Goal: Transaction & Acquisition: Purchase product/service

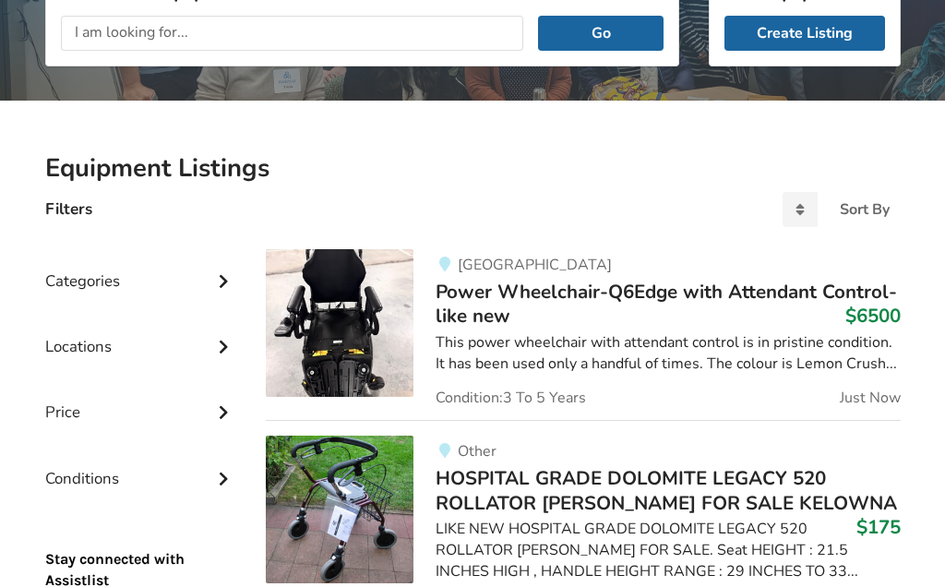
scroll to position [282, 0]
click at [355, 336] on img at bounding box center [340, 323] width 148 height 148
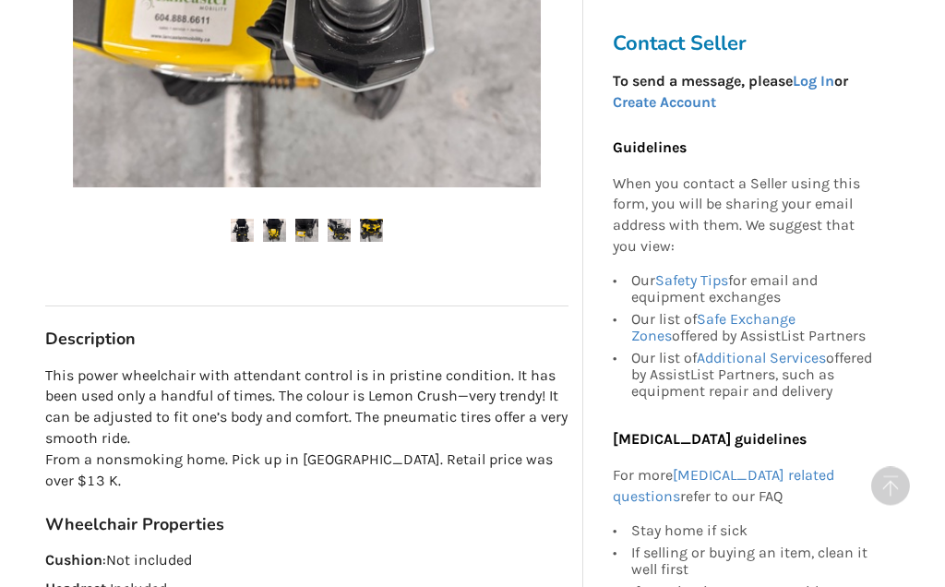
scroll to position [690, 0]
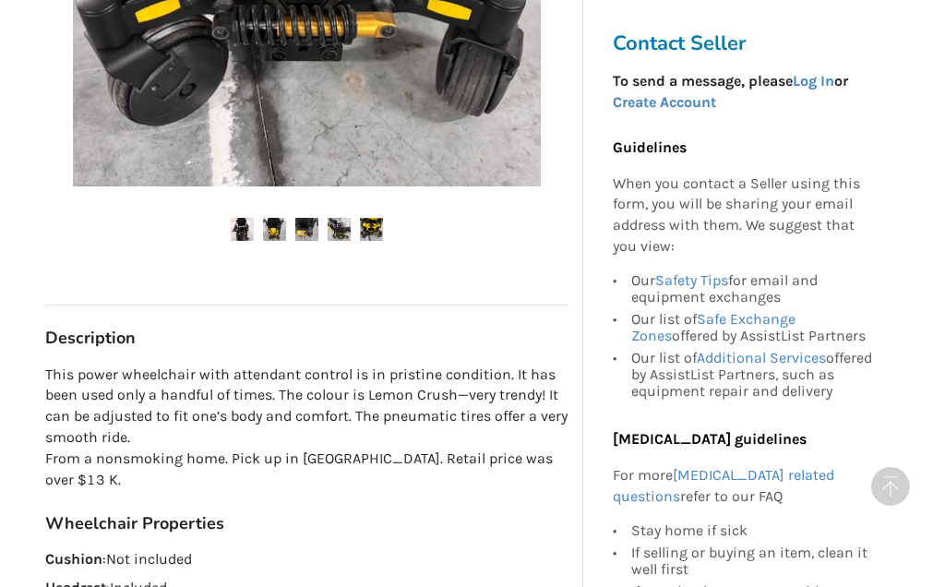
click at [929, 314] on div "Back to Results Richmond Last Updated Aug 17 Power Wheelchair-Q6Edge with Atten…" at bounding box center [472, 540] width 945 height 2274
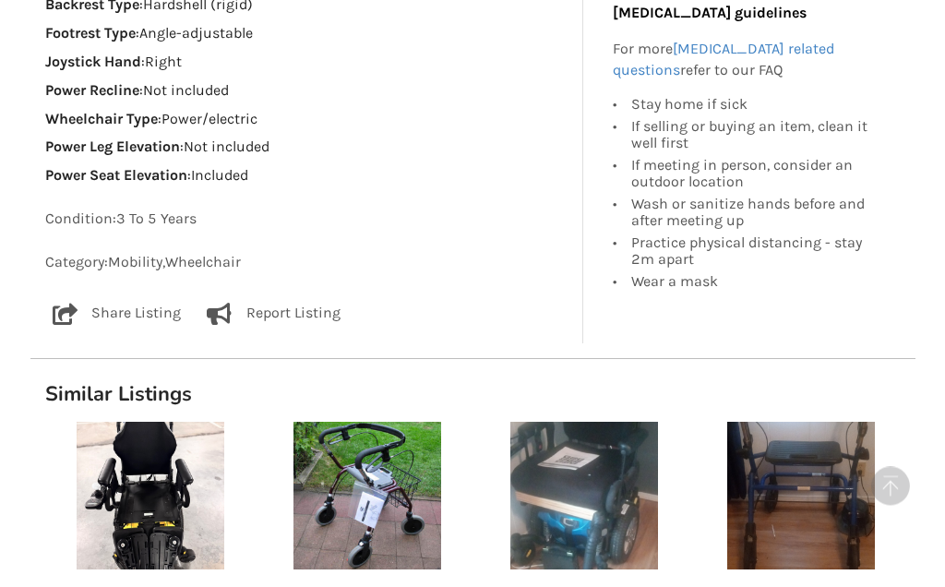
scroll to position [1592, 0]
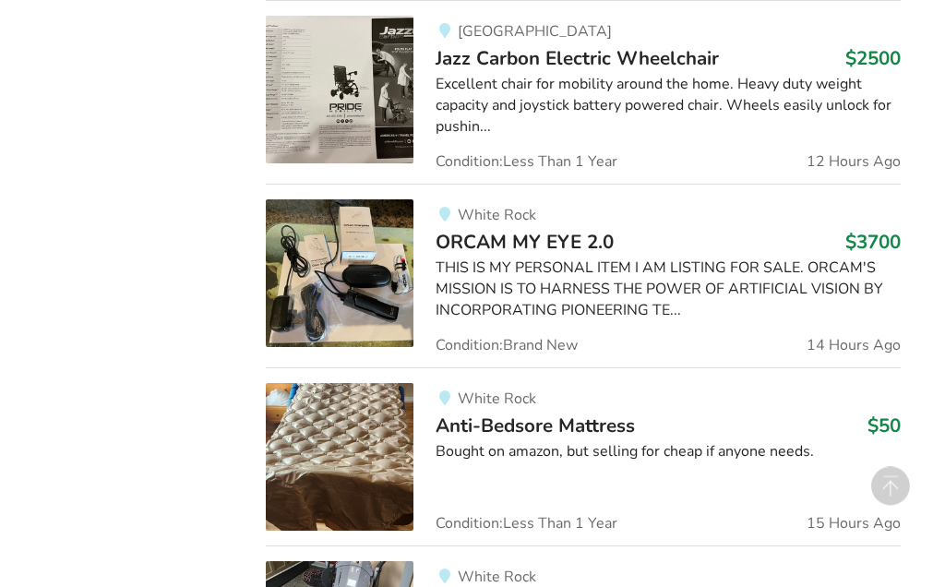
scroll to position [1638, 0]
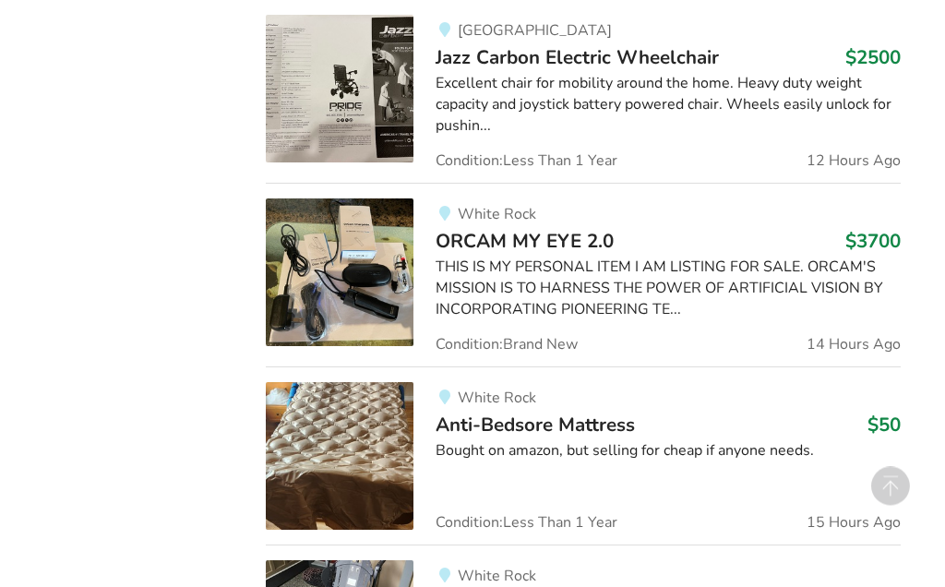
click at [492, 90] on div "Excellent chair for mobility around the home. Heavy duty weight capacity and jo…" at bounding box center [668, 106] width 464 height 64
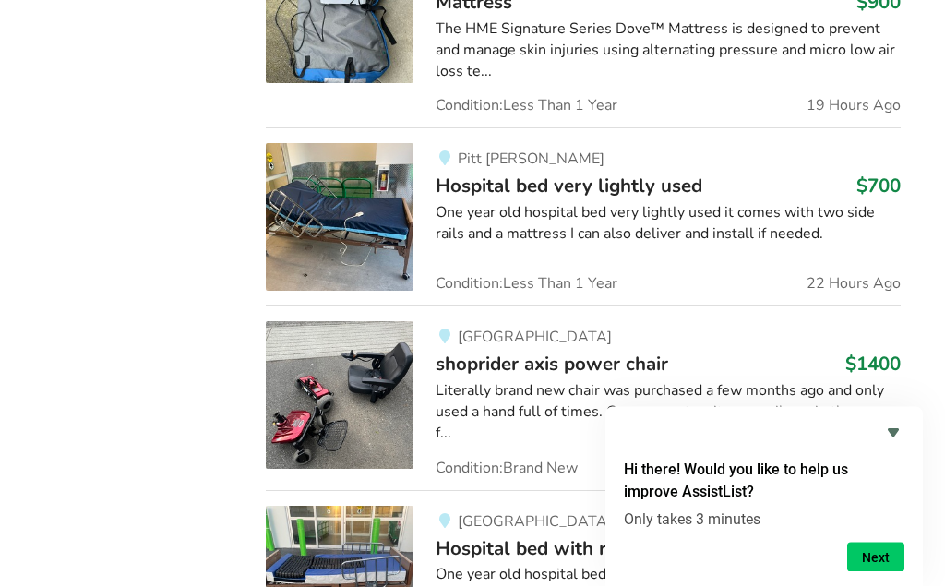
scroll to position [2638, 0]
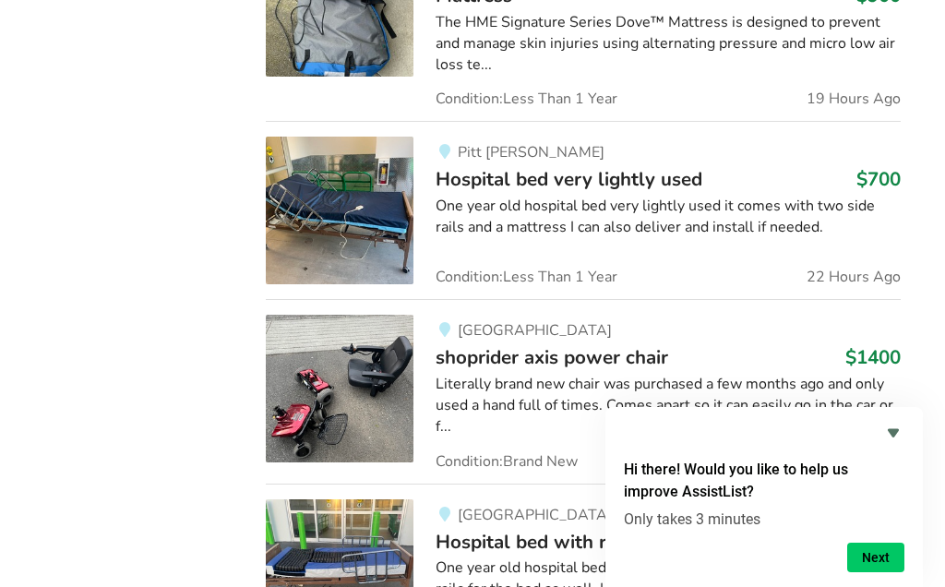
click at [368, 357] on img at bounding box center [340, 389] width 148 height 148
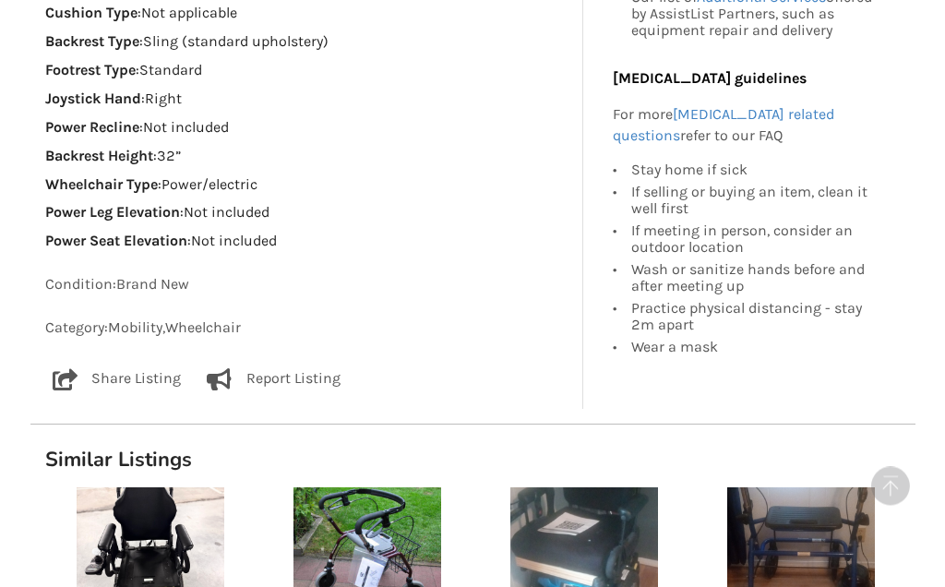
scroll to position [1477, 0]
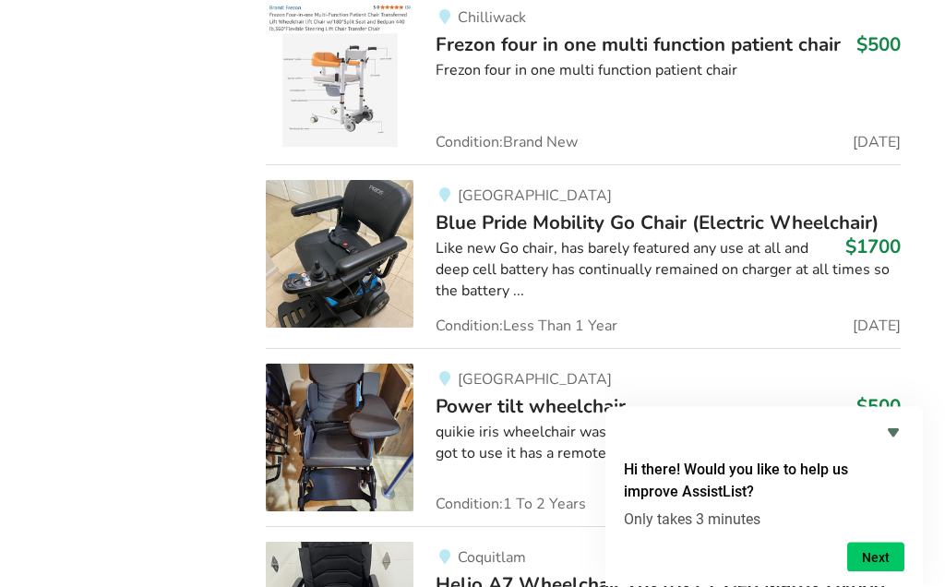
scroll to position [6723, 0]
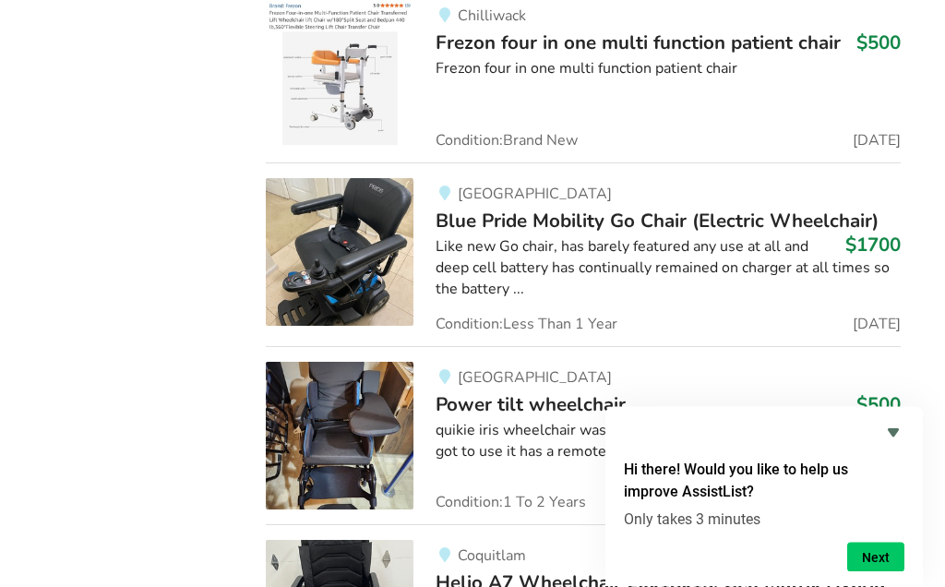
click at [353, 179] on img at bounding box center [340, 253] width 148 height 148
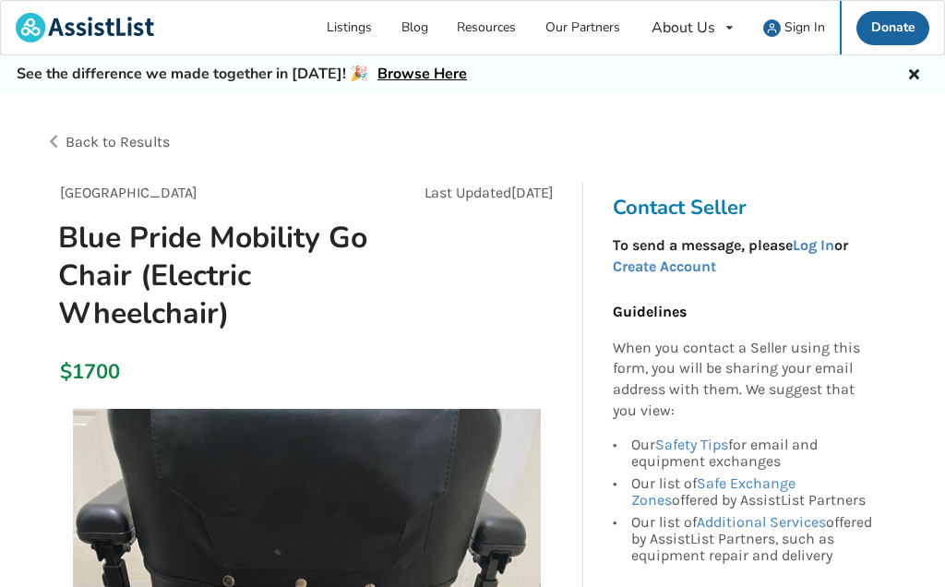
click at [365, 27] on link "Listings" at bounding box center [350, 28] width 75 height 54
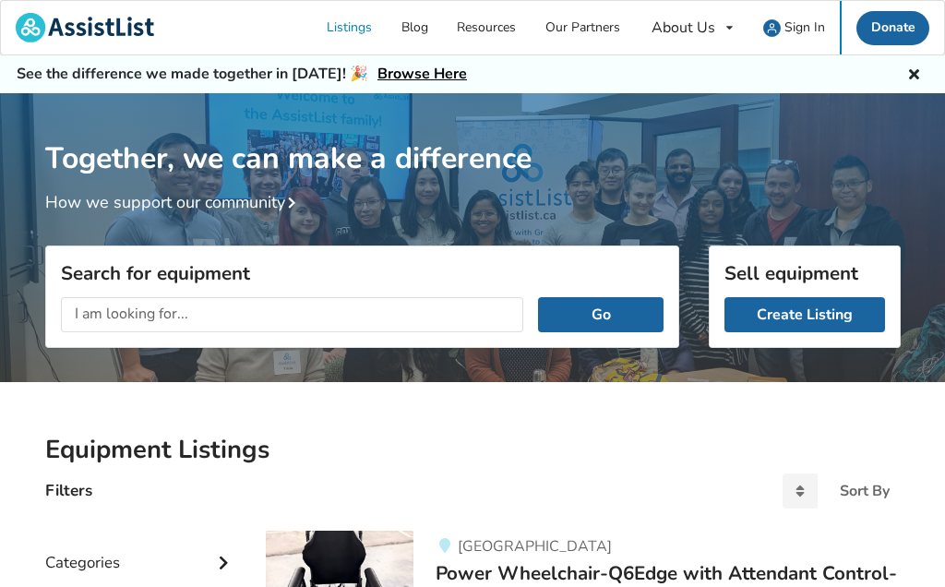
click at [86, 305] on input "text" at bounding box center [292, 314] width 463 height 35
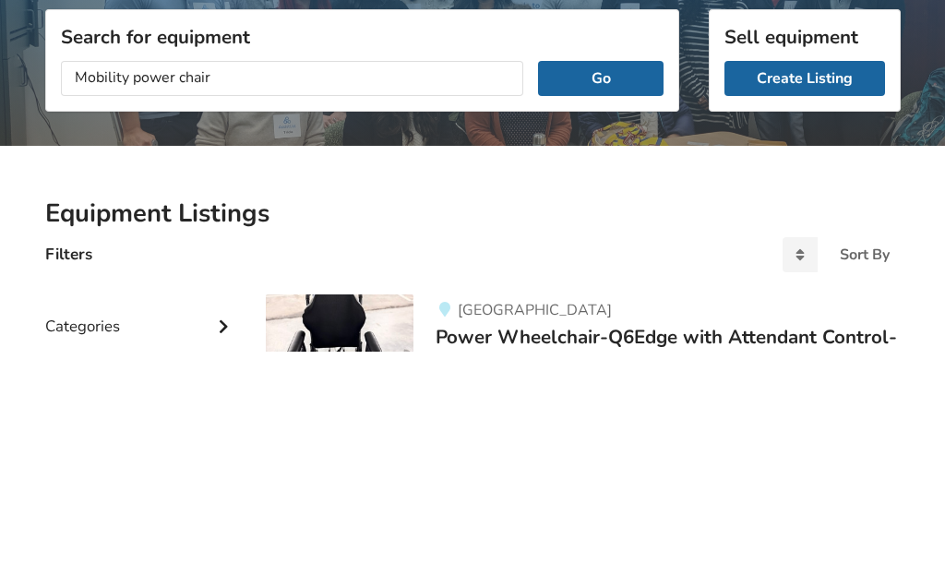
type input "Mobility power chair"
click at [593, 297] on button "Go" at bounding box center [600, 314] width 125 height 35
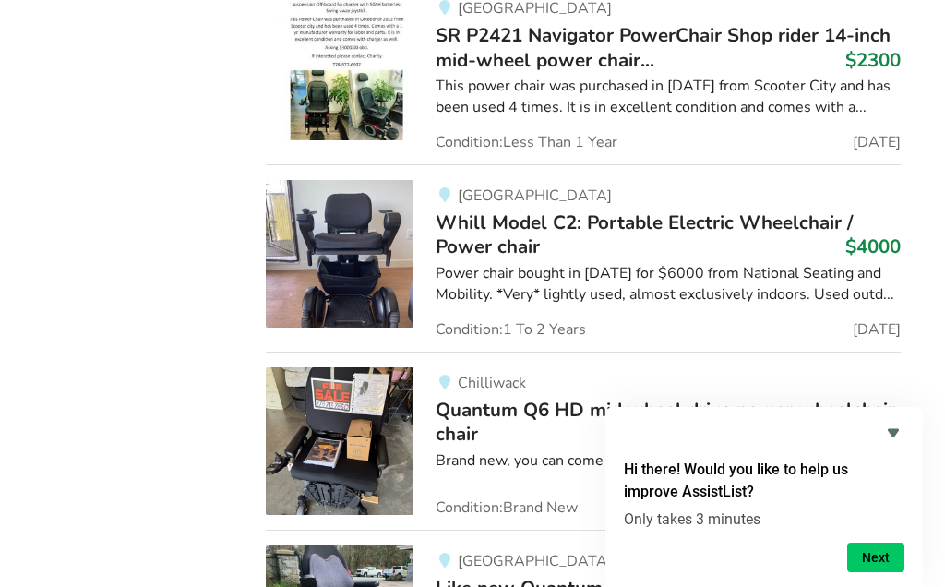
scroll to position [2448, 0]
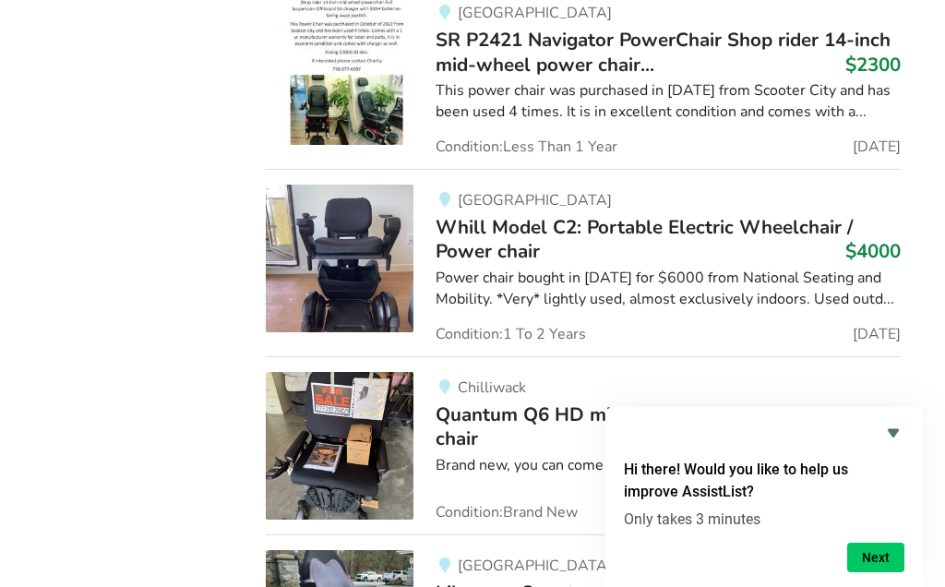
click at [361, 266] on img at bounding box center [340, 259] width 148 height 148
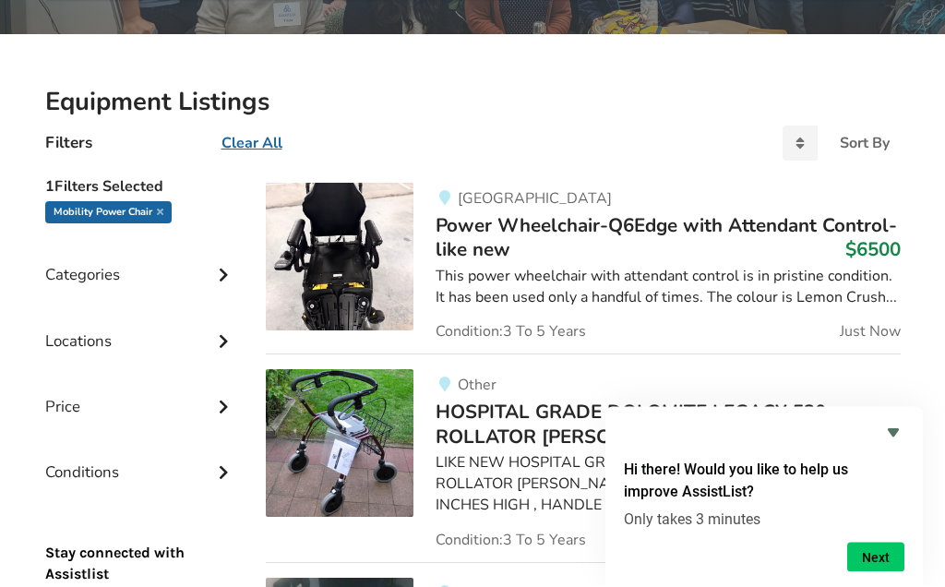
scroll to position [349, 0]
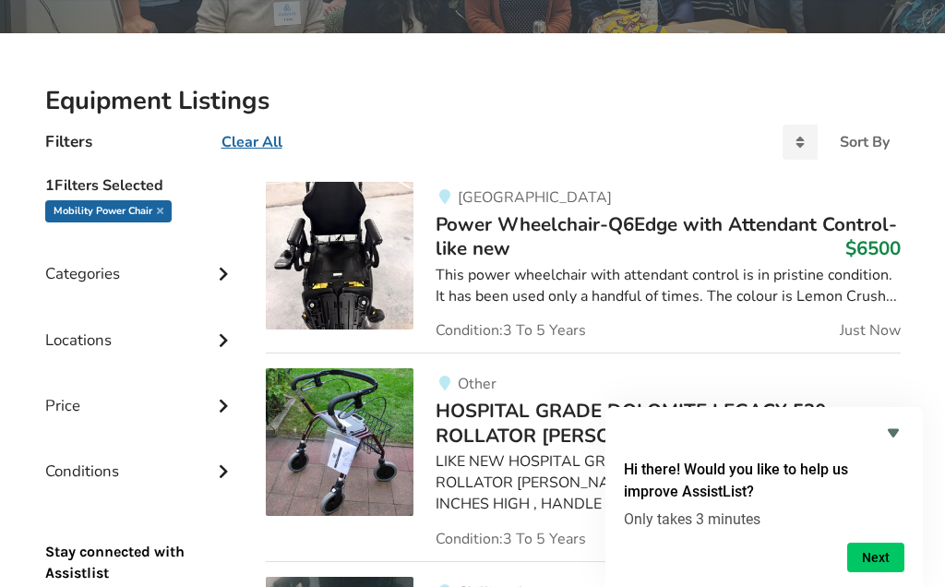
click at [883, 572] on button "Next" at bounding box center [875, 558] width 57 height 30
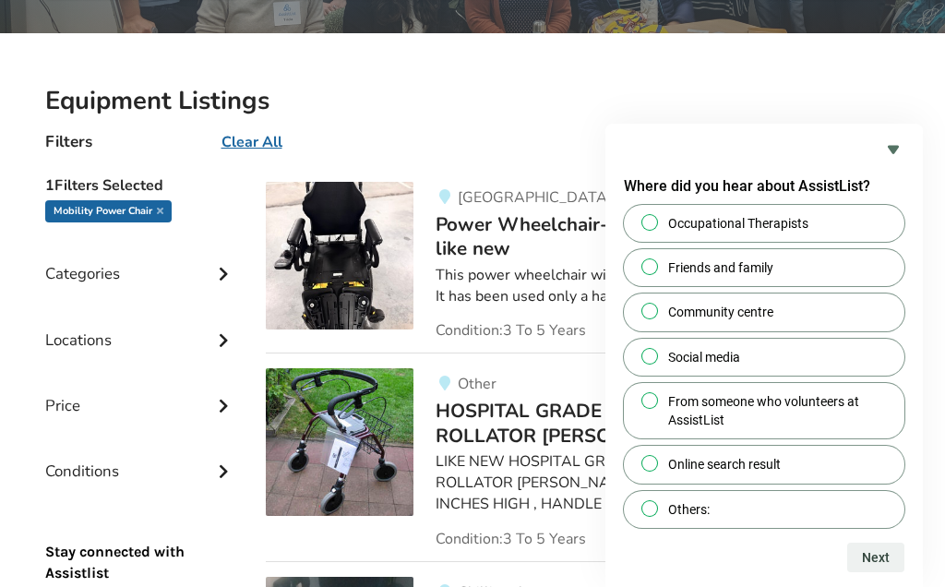
click at [644, 272] on input "Friends and family" at bounding box center [650, 266] width 12 height 12
radio input "true"
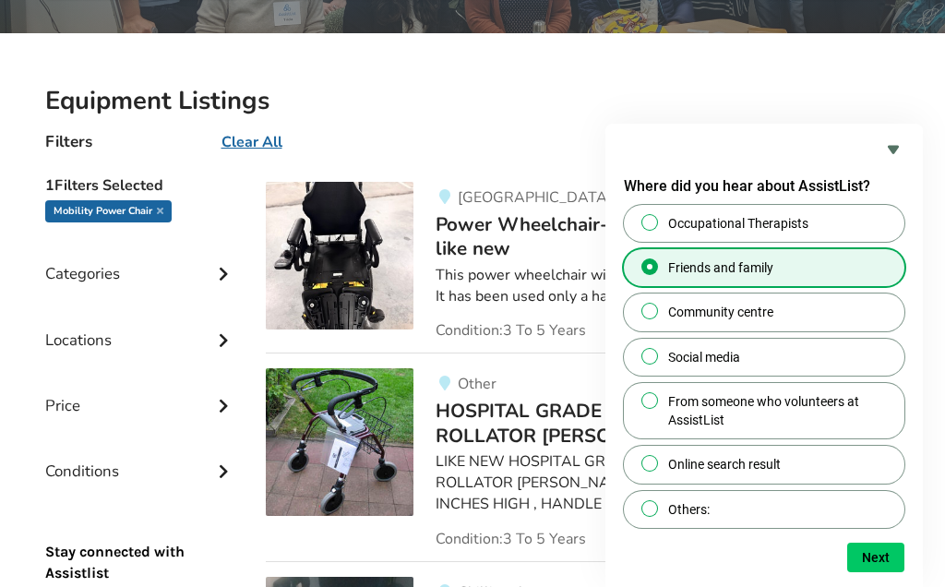
click at [883, 572] on button "Next" at bounding box center [875, 558] width 57 height 30
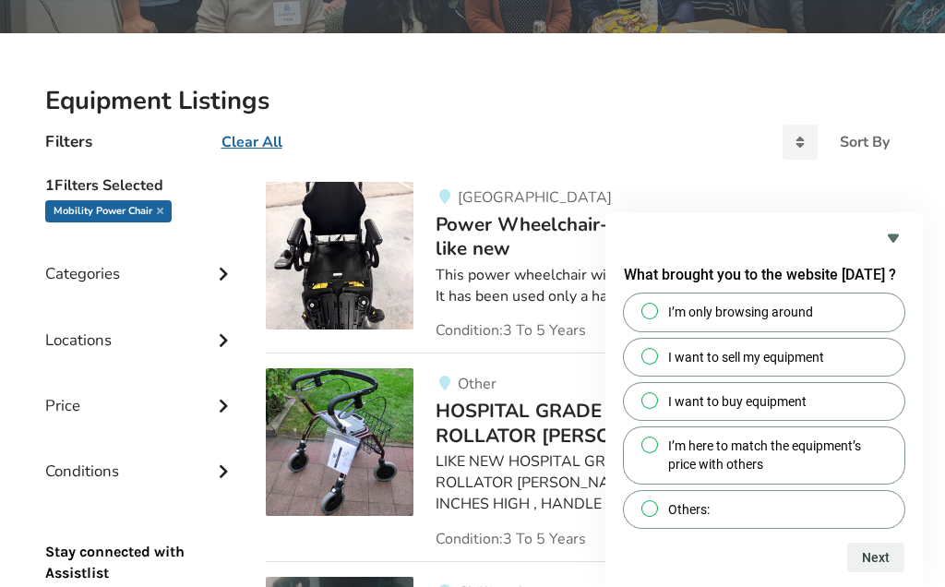
click at [645, 362] on input "I want to sell my equipment" at bounding box center [650, 356] width 12 height 12
radio input "true"
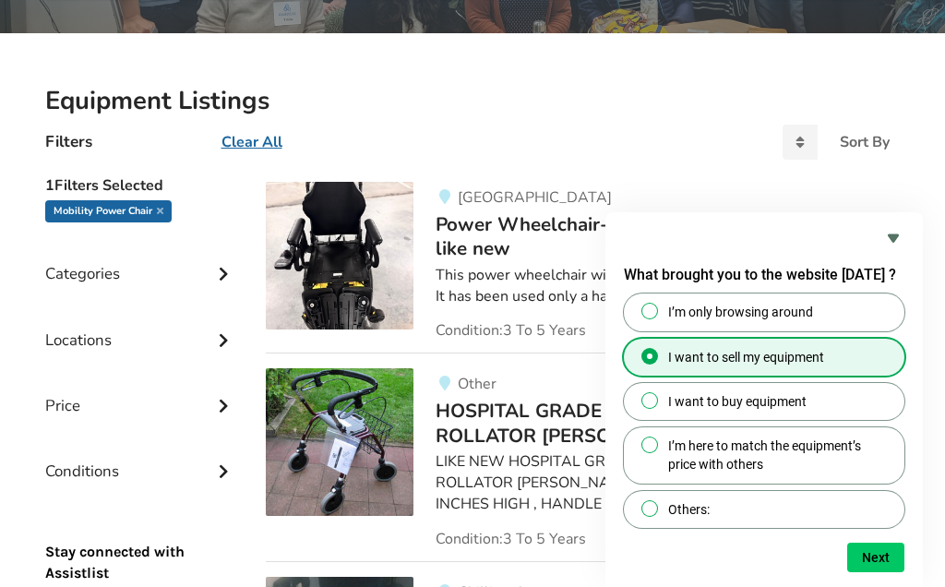
click at [879, 572] on button "Next" at bounding box center [875, 558] width 57 height 30
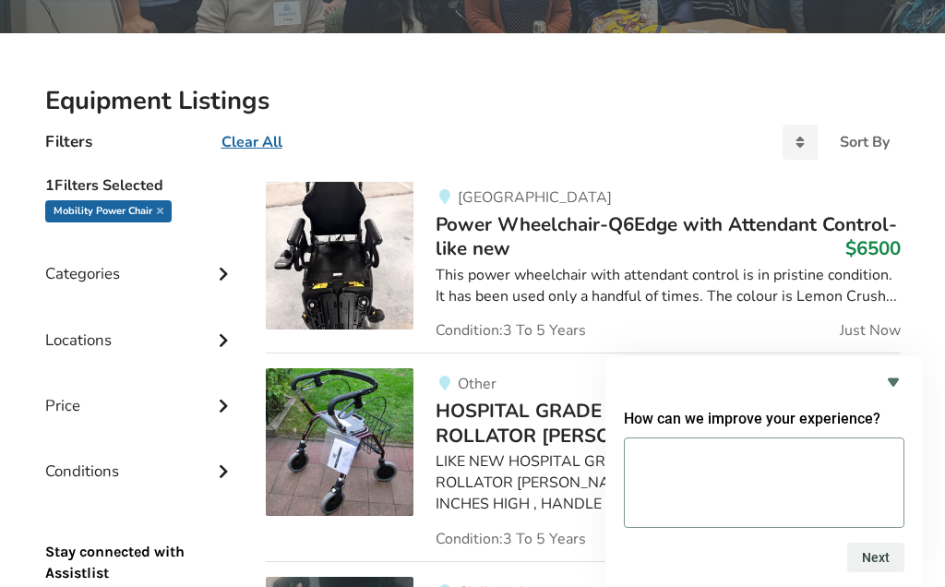
click at [659, 528] on textarea at bounding box center [764, 483] width 281 height 90
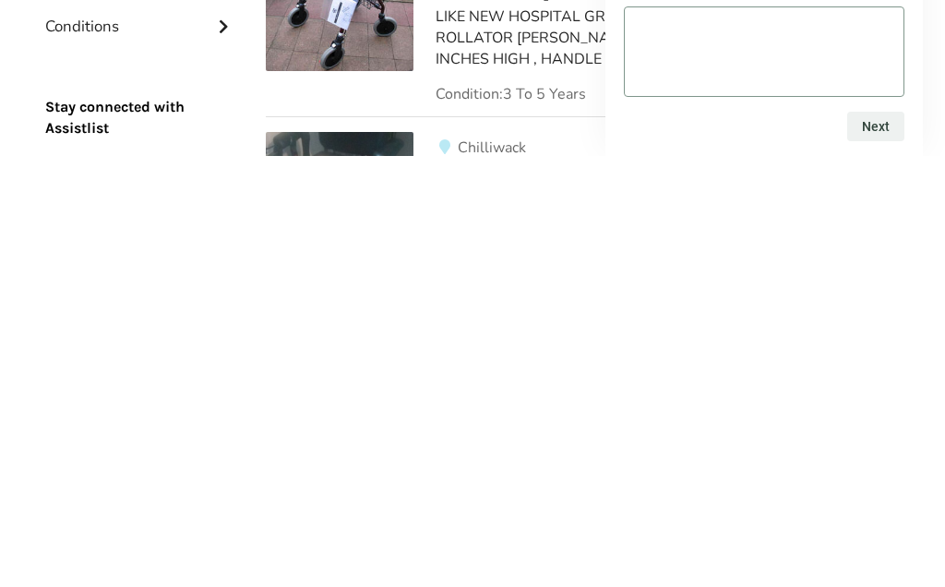
type textarea "."
click at [869, 543] on button "Next" at bounding box center [875, 558] width 57 height 30
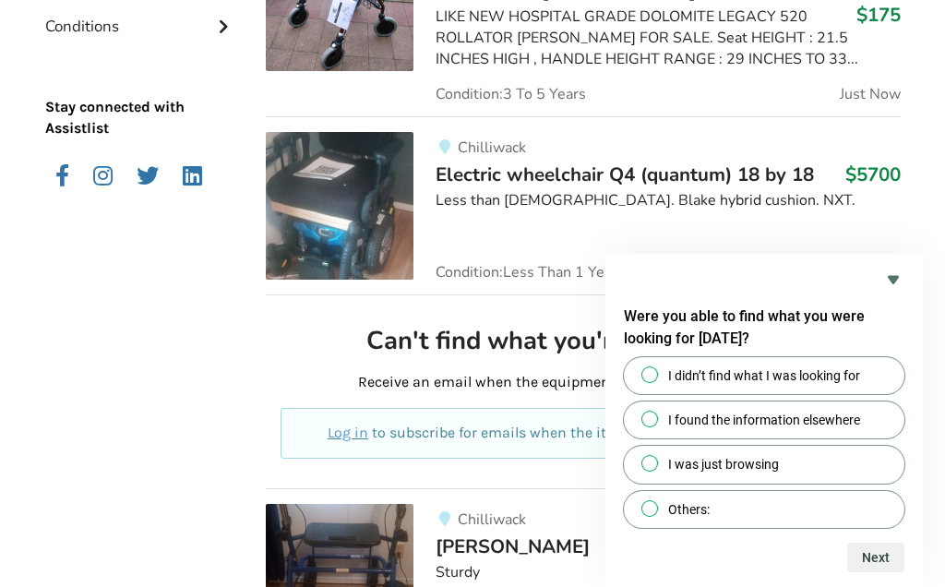
click at [643, 517] on span at bounding box center [649, 508] width 17 height 17
click at [644, 514] on input "Others:" at bounding box center [650, 508] width 12 height 12
radio input "true"
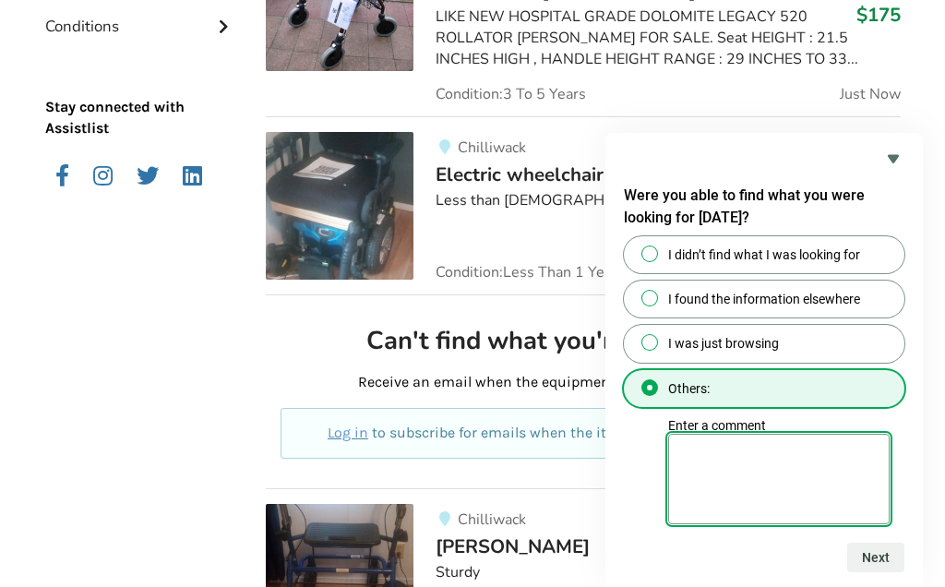
click at [701, 524] on textarea "Enter a comment" at bounding box center [779, 479] width 222 height 90
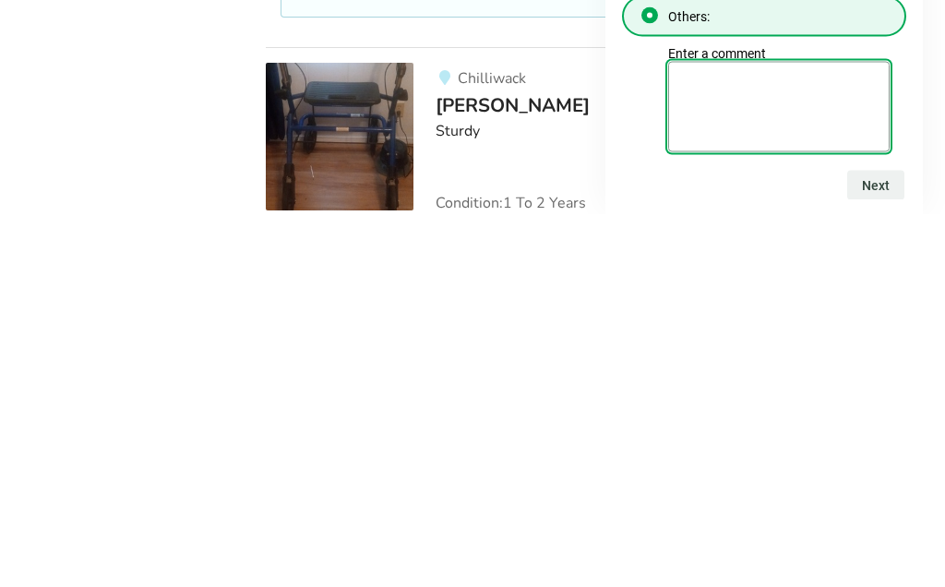
type textarea "."
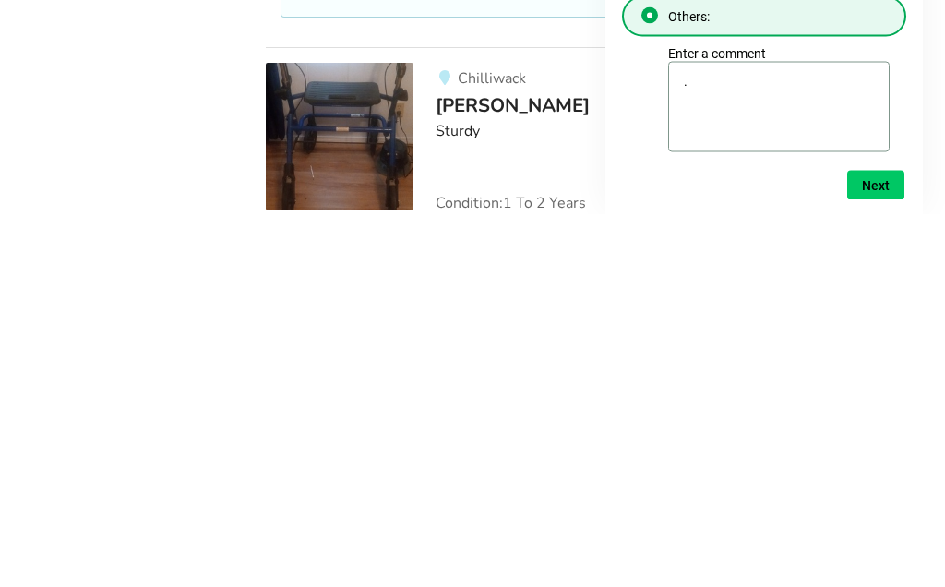
scroll to position [1235, 0]
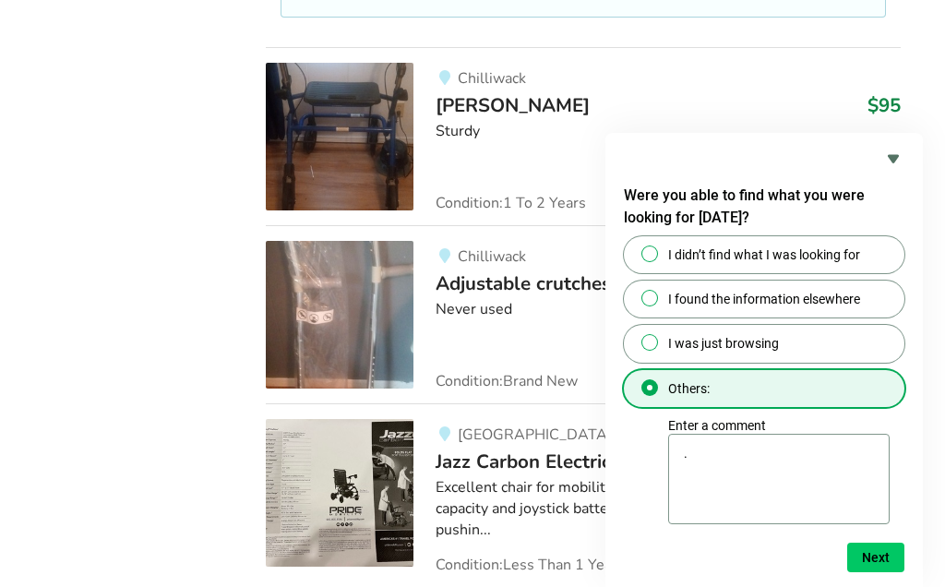
click at [877, 572] on button "Next" at bounding box center [875, 558] width 57 height 30
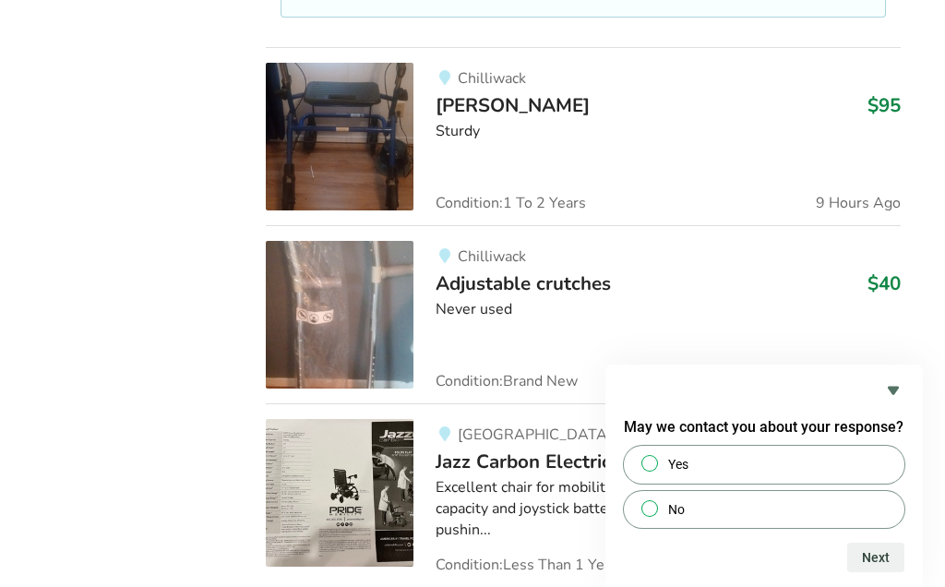
click at [647, 470] on input "Yes" at bounding box center [650, 464] width 12 height 12
radio input "true"
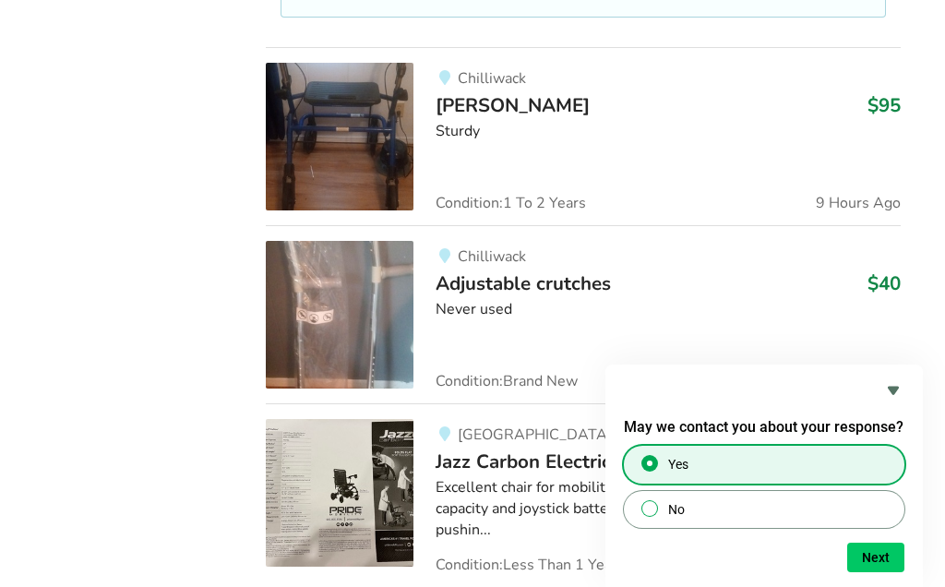
click at [879, 572] on button "Next" at bounding box center [875, 558] width 57 height 30
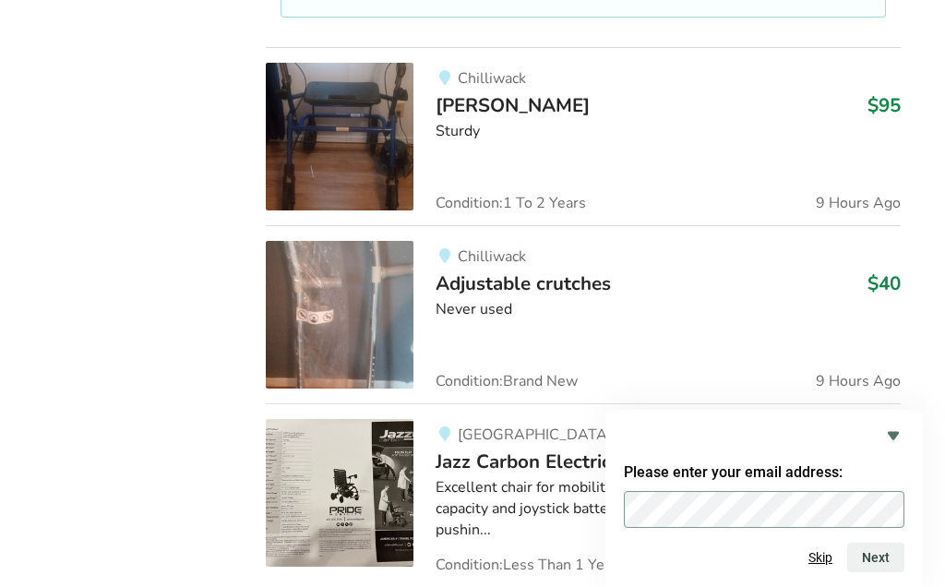
scroll to position [1276, 0]
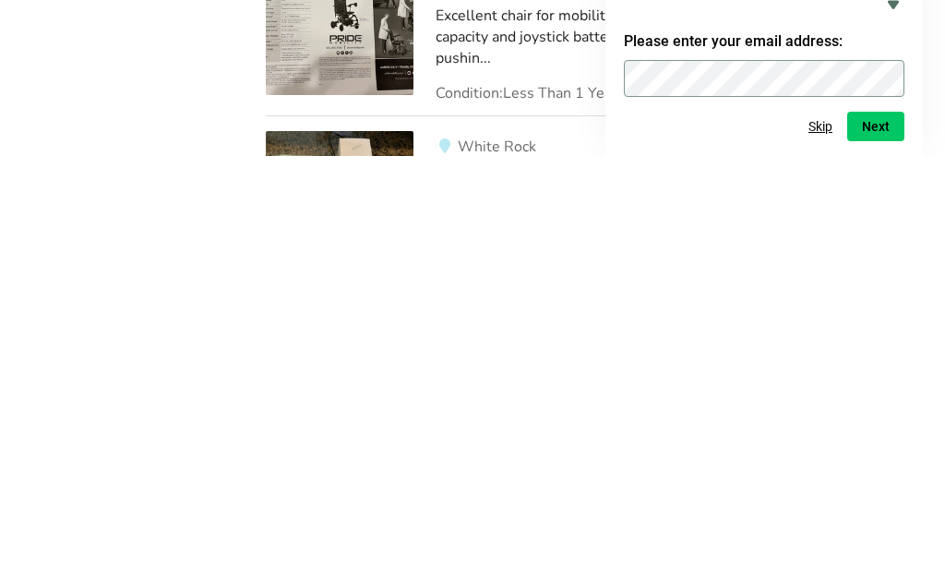
click at [874, 543] on button "Next" at bounding box center [875, 558] width 57 height 30
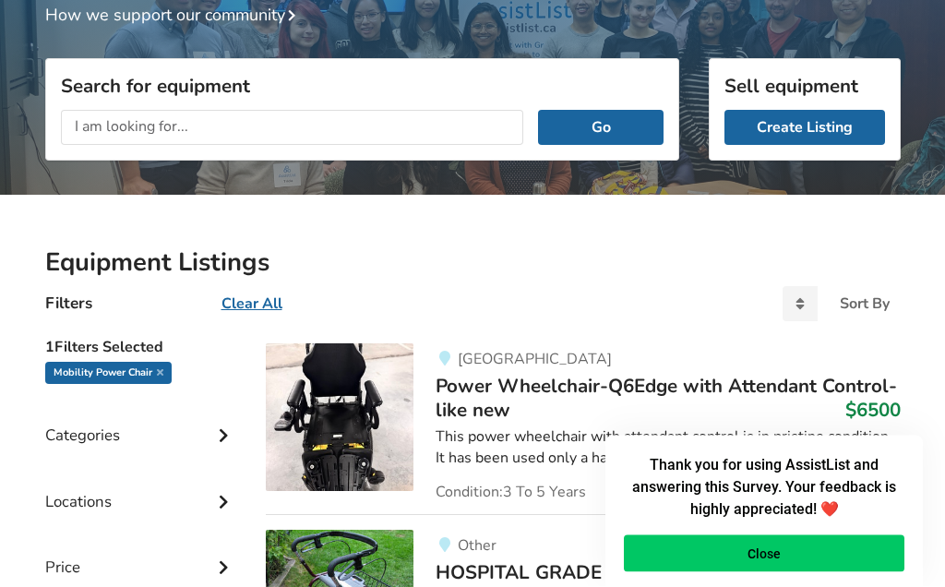
scroll to position [0, 0]
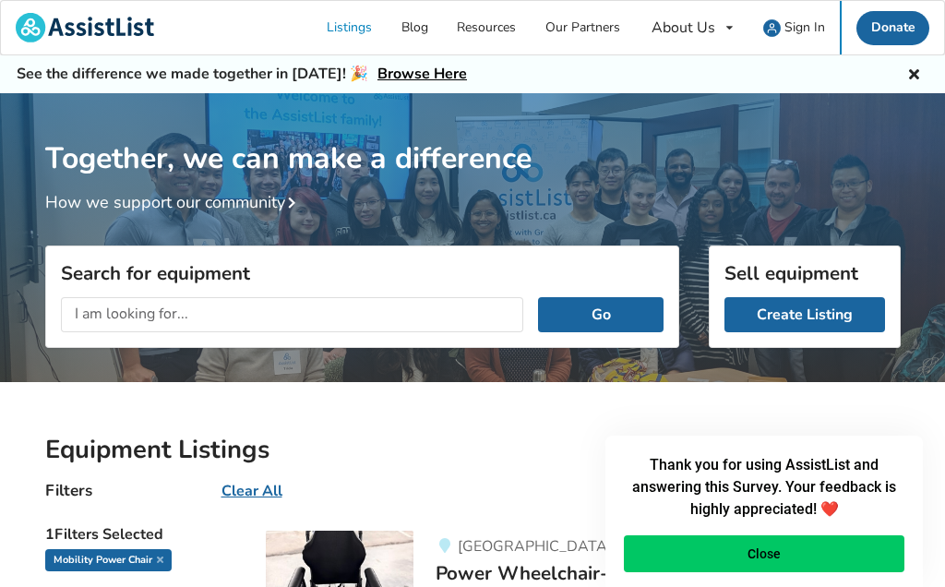
click at [779, 30] on img at bounding box center [772, 28] width 18 height 18
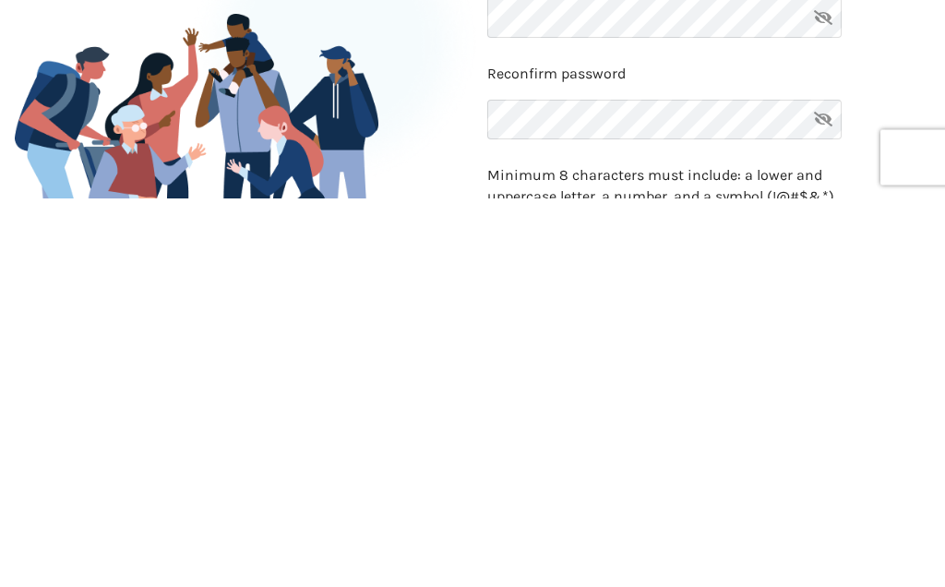
scroll to position [390, 0]
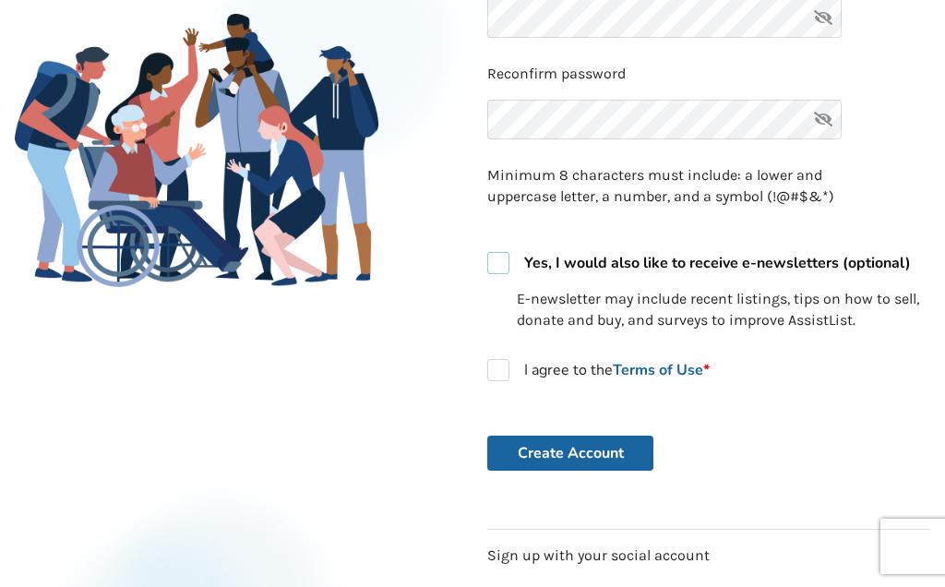
click at [507, 266] on label "Yes, I would also like to receive e-newsletters (optional)" at bounding box center [699, 263] width 424 height 22
checkbox input "true"
click at [499, 373] on label "I agree to the Terms of Use *" at bounding box center [598, 370] width 222 height 22
checkbox input "true"
click at [579, 456] on button "Create Account" at bounding box center [570, 453] width 166 height 35
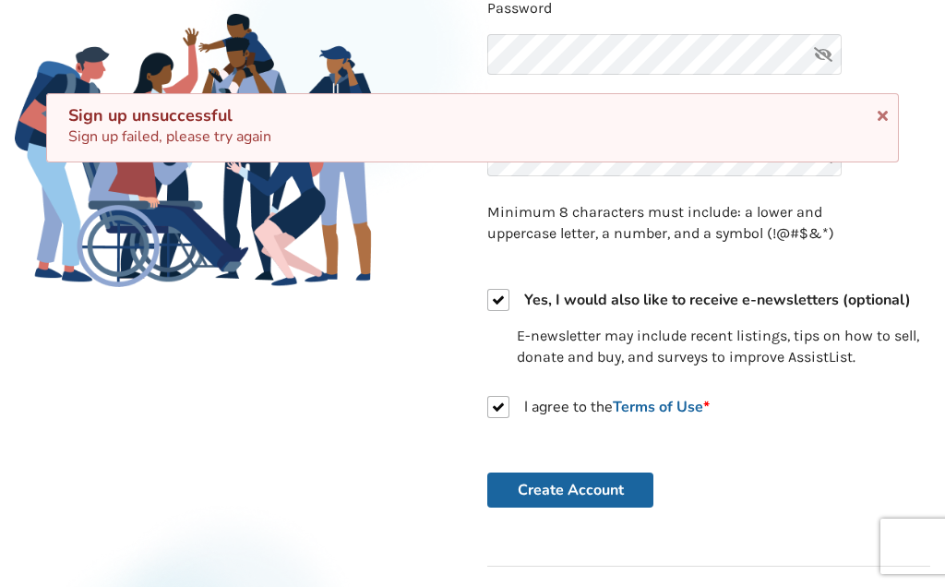
click at [878, 116] on icon at bounding box center [883, 112] width 18 height 15
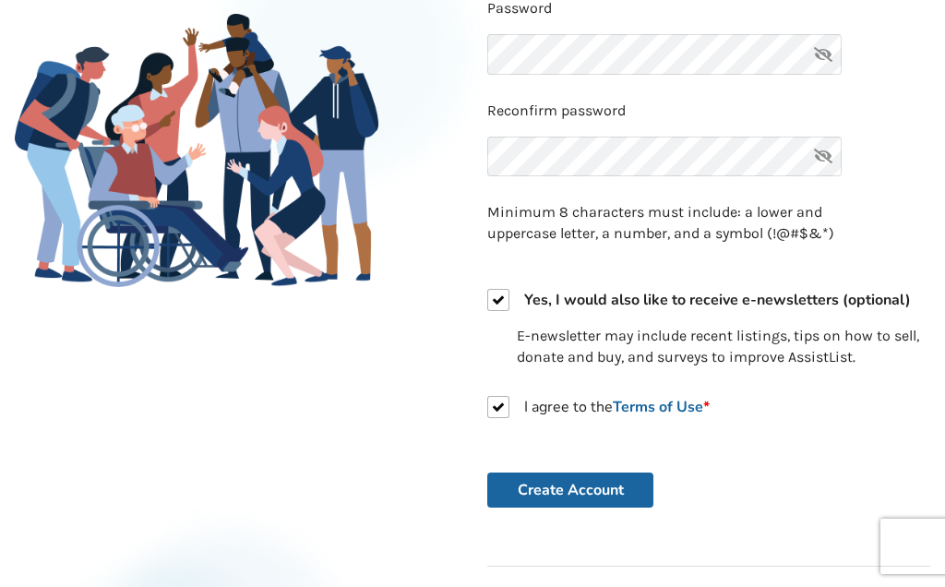
click at [832, 51] on icon at bounding box center [823, 54] width 37 height 41
click at [568, 482] on button "Create Account" at bounding box center [570, 490] width 166 height 35
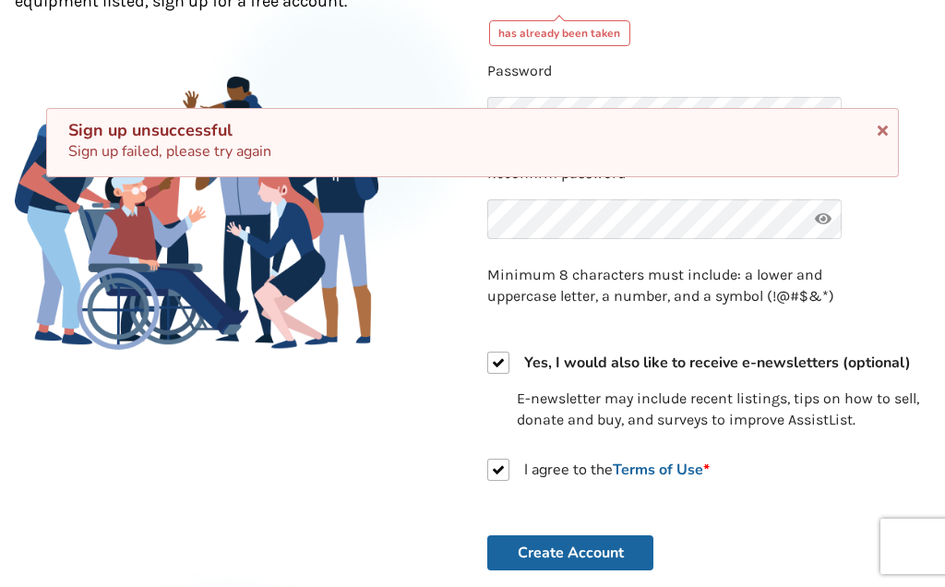
scroll to position [326, 0]
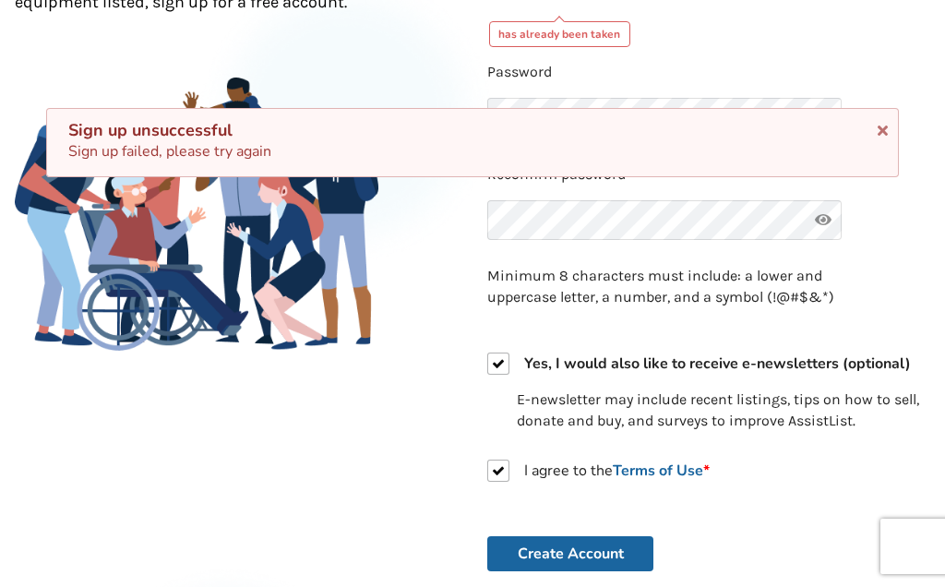
click at [881, 129] on icon at bounding box center [883, 127] width 18 height 15
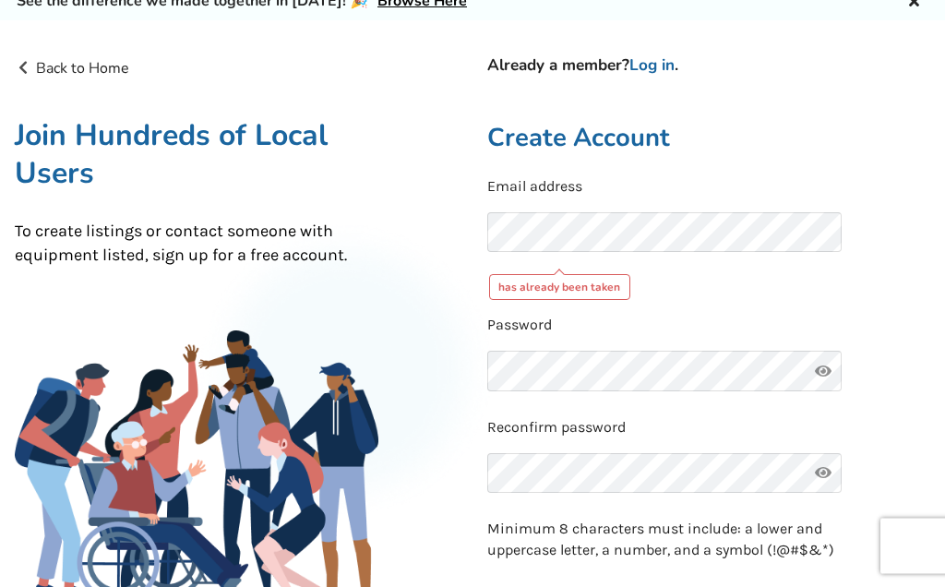
scroll to position [0, 0]
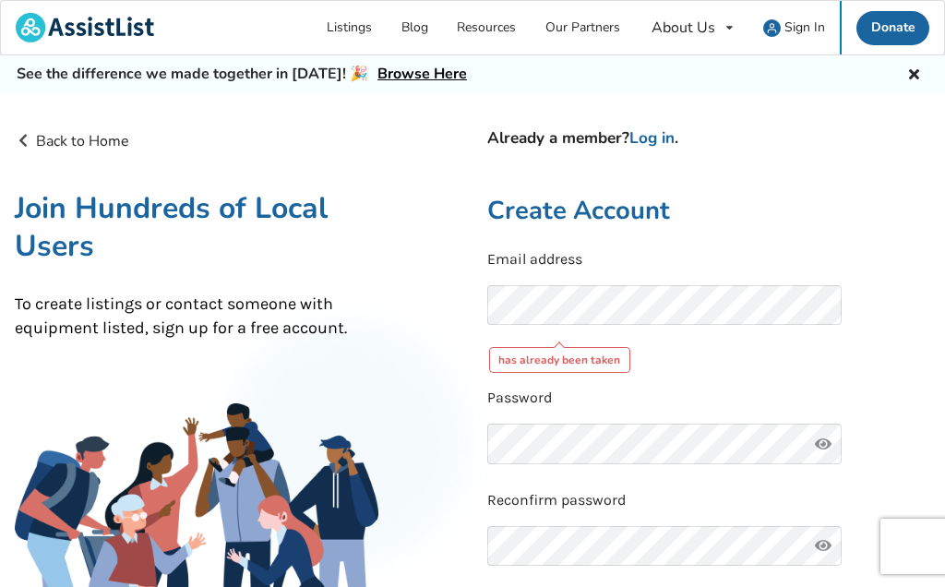
click at [675, 134] on link "Log in" at bounding box center [651, 137] width 45 height 21
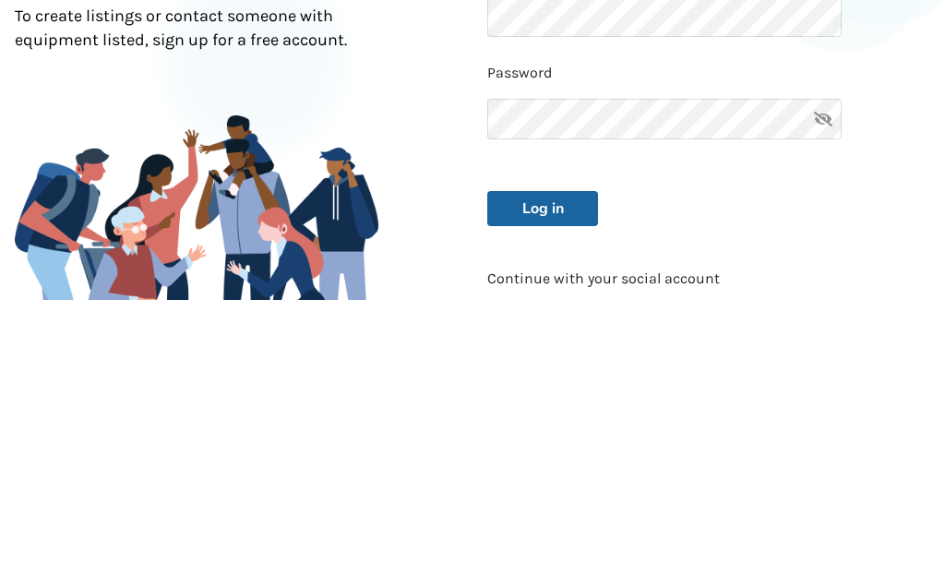
click at [540, 479] on button "Log in" at bounding box center [542, 496] width 111 height 35
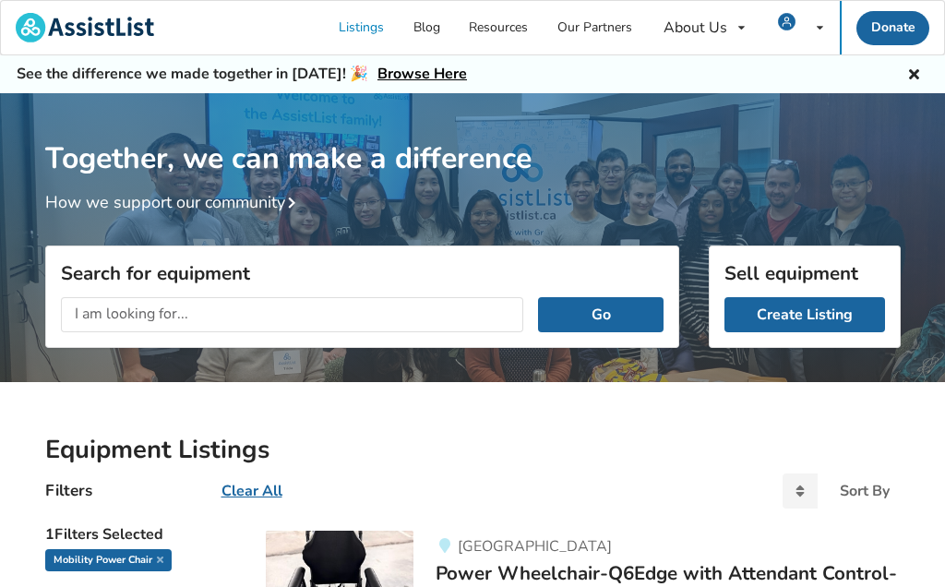
click at [912, 71] on icon at bounding box center [914, 72] width 18 height 15
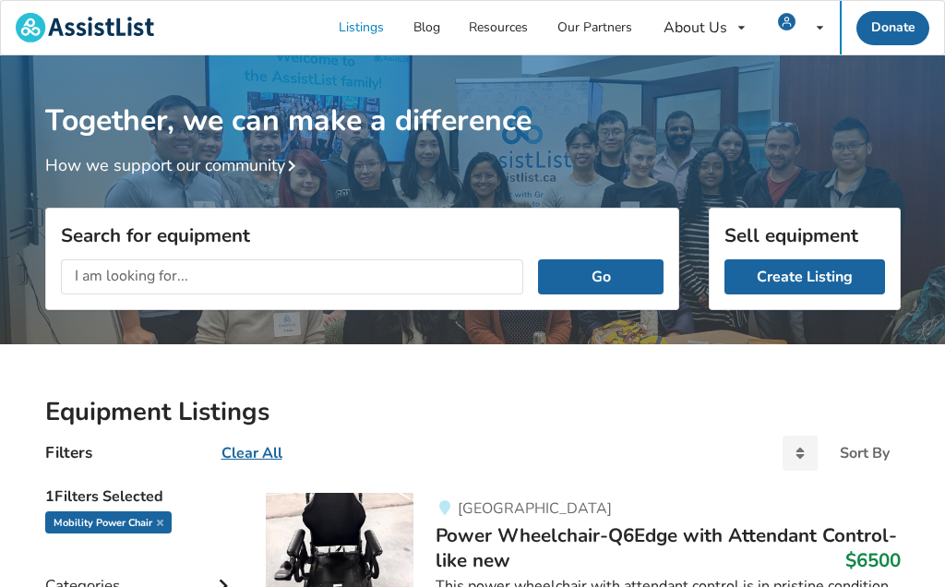
click at [268, 443] on u "Clear All" at bounding box center [252, 453] width 61 height 20
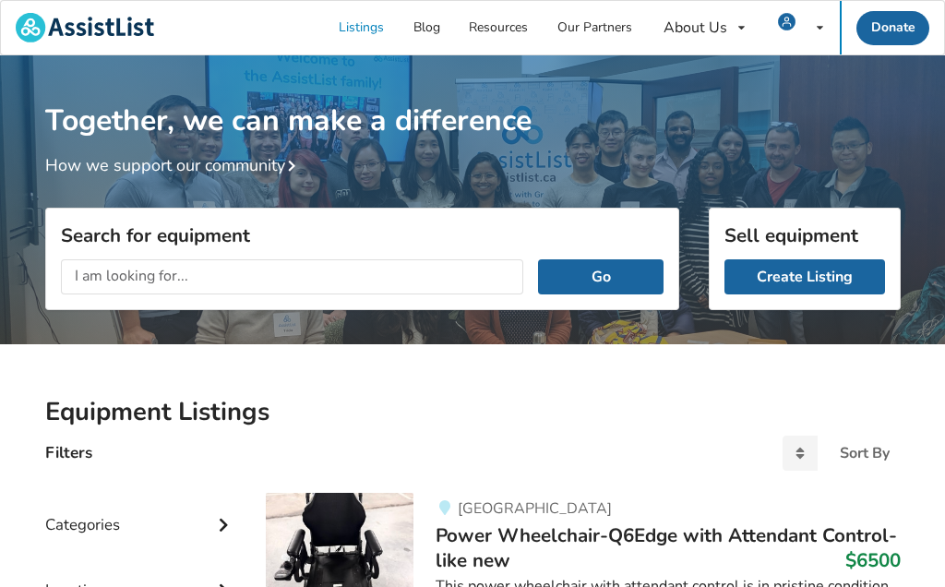
click at [775, 280] on link "Create Listing" at bounding box center [805, 276] width 161 height 35
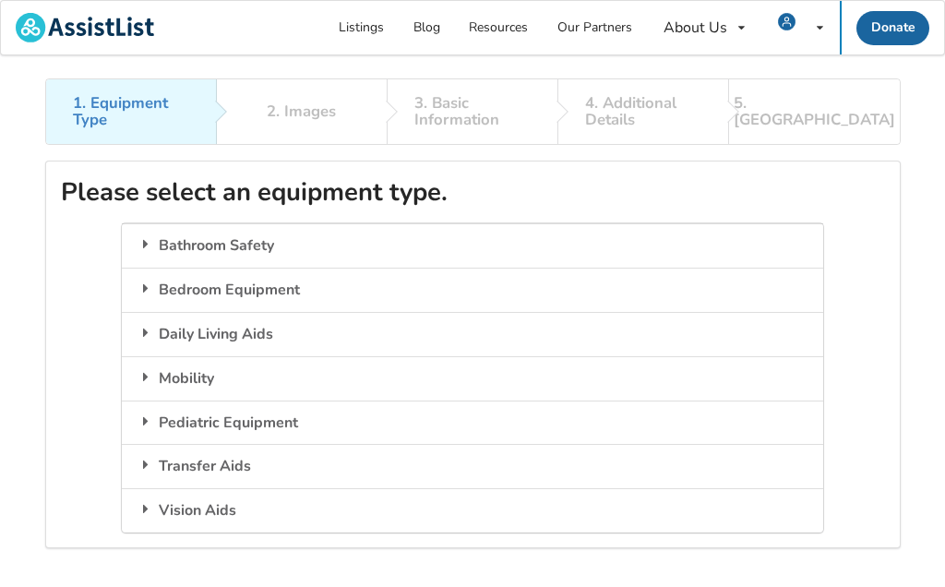
click at [288, 374] on div "Mobility" at bounding box center [472, 378] width 701 height 44
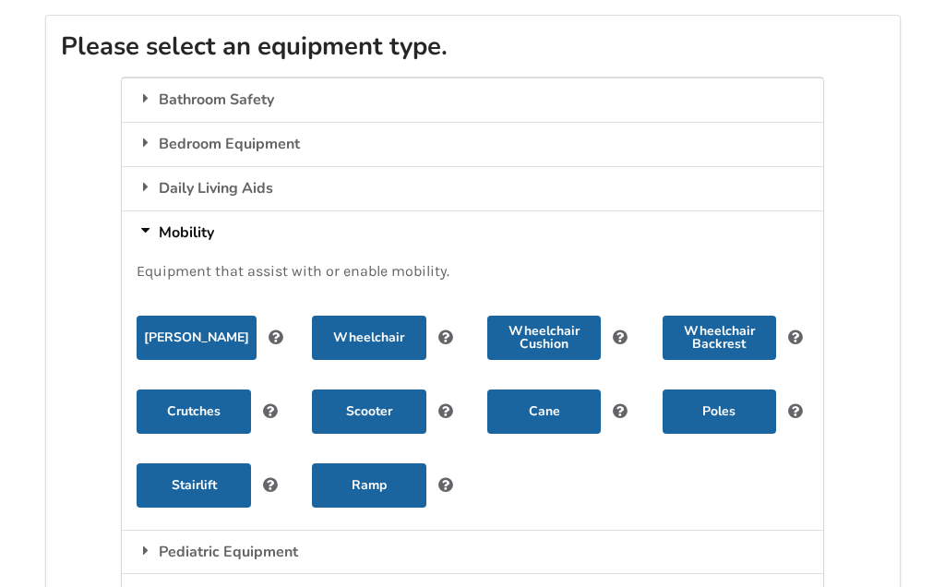
scroll to position [154, 0]
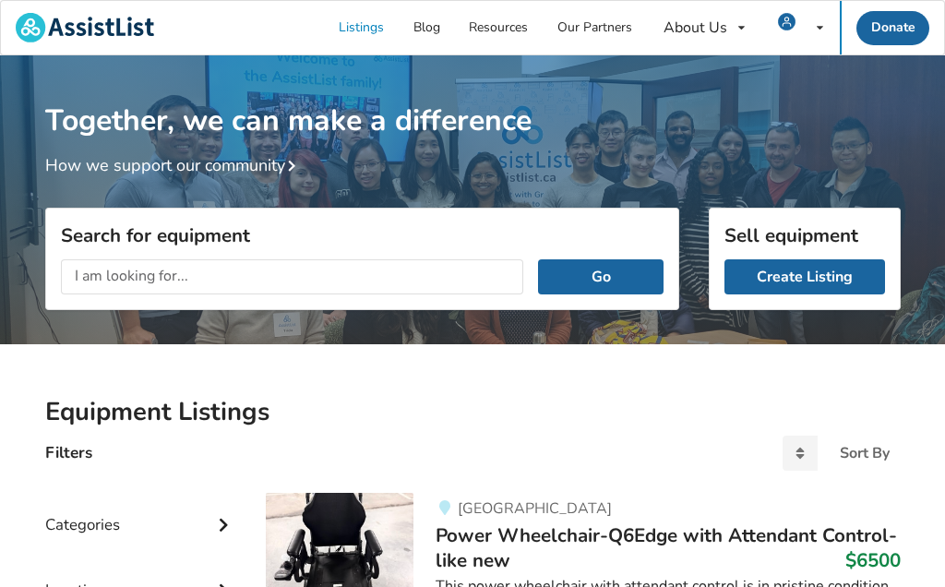
click at [498, 28] on link "Resources" at bounding box center [499, 28] width 89 height 54
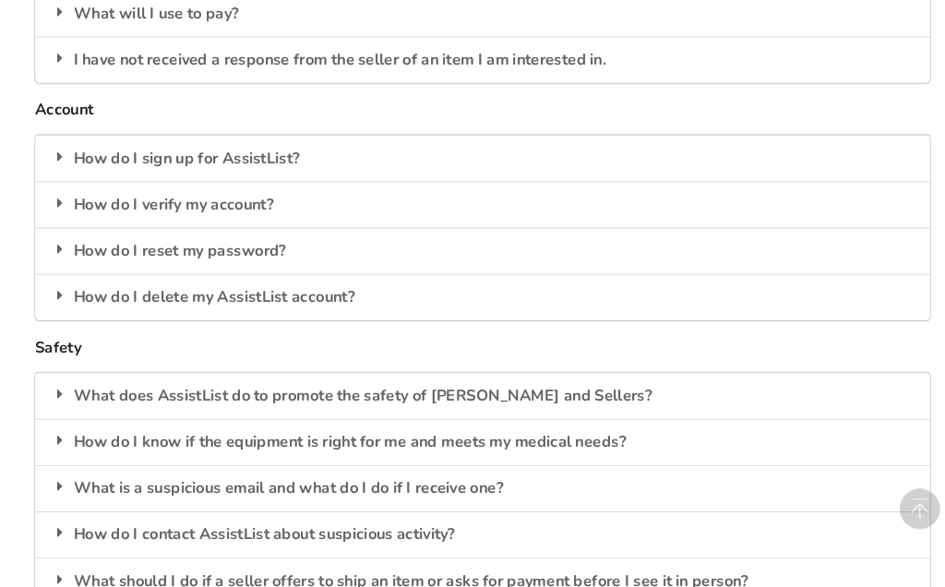
scroll to position [2792, 0]
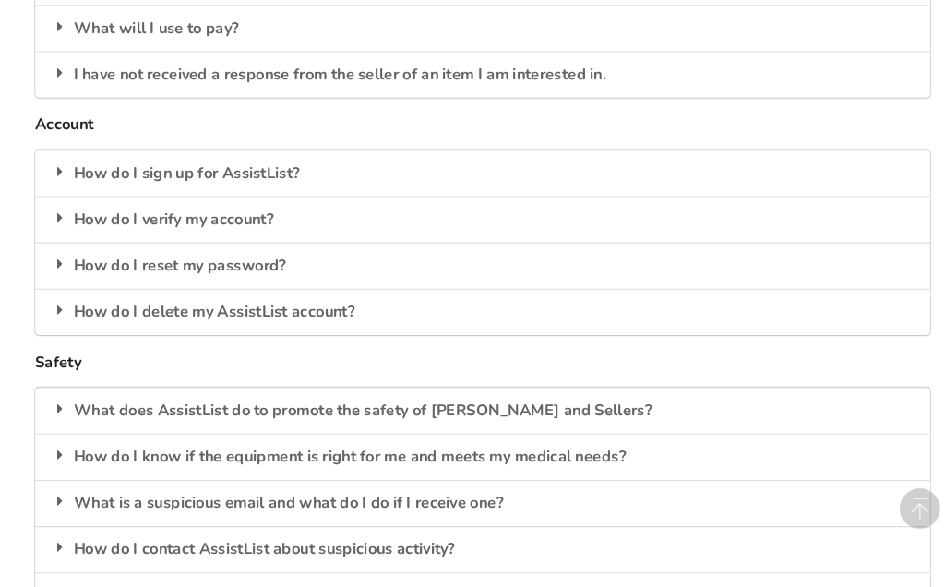
click at [555, 370] on div "What does AssistList do to promote the safety of Buyers and Sellers?" at bounding box center [473, 392] width 856 height 44
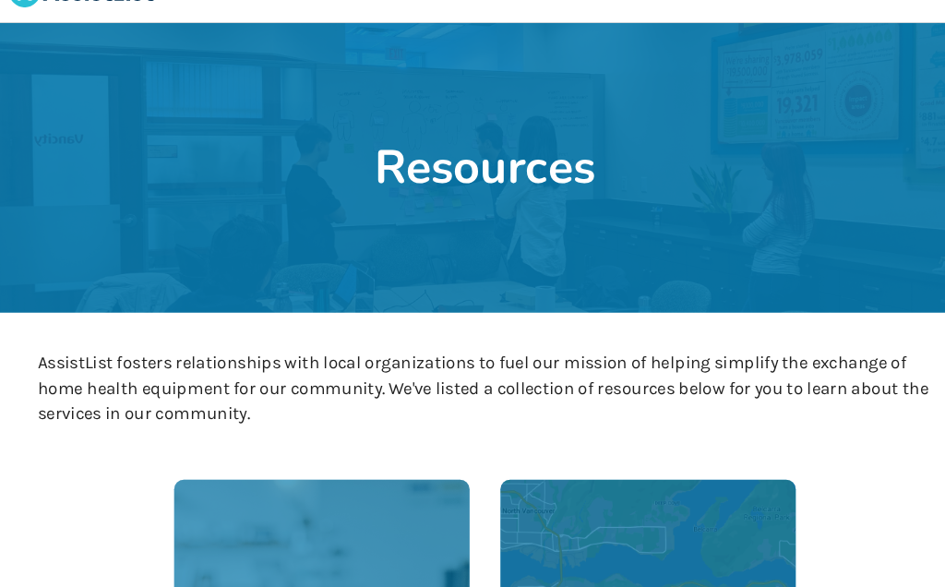
scroll to position [0, 0]
